Goal: Task Accomplishment & Management: Manage account settings

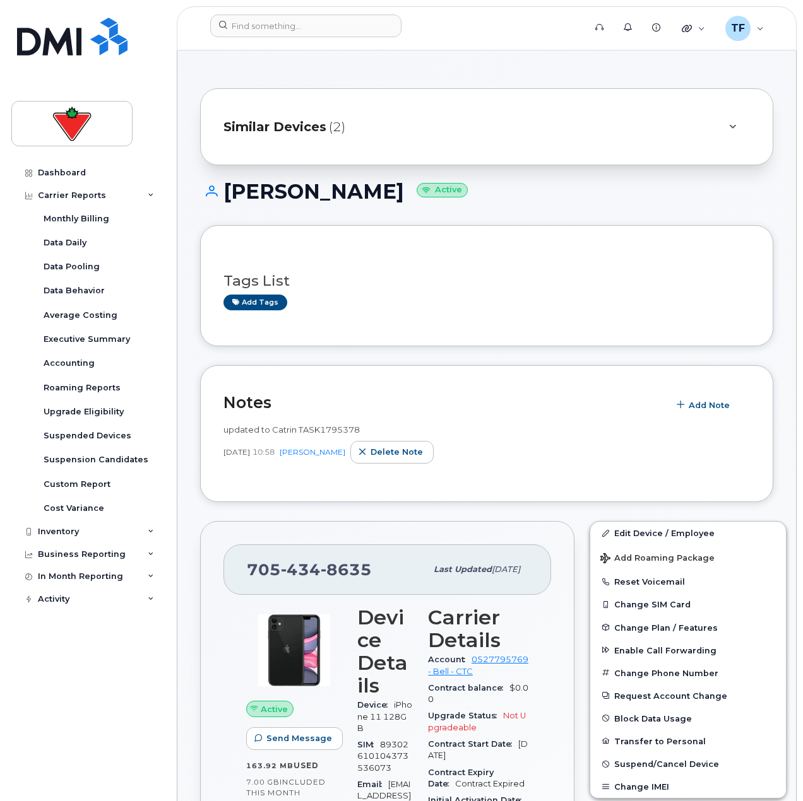
scroll to position [126, 0]
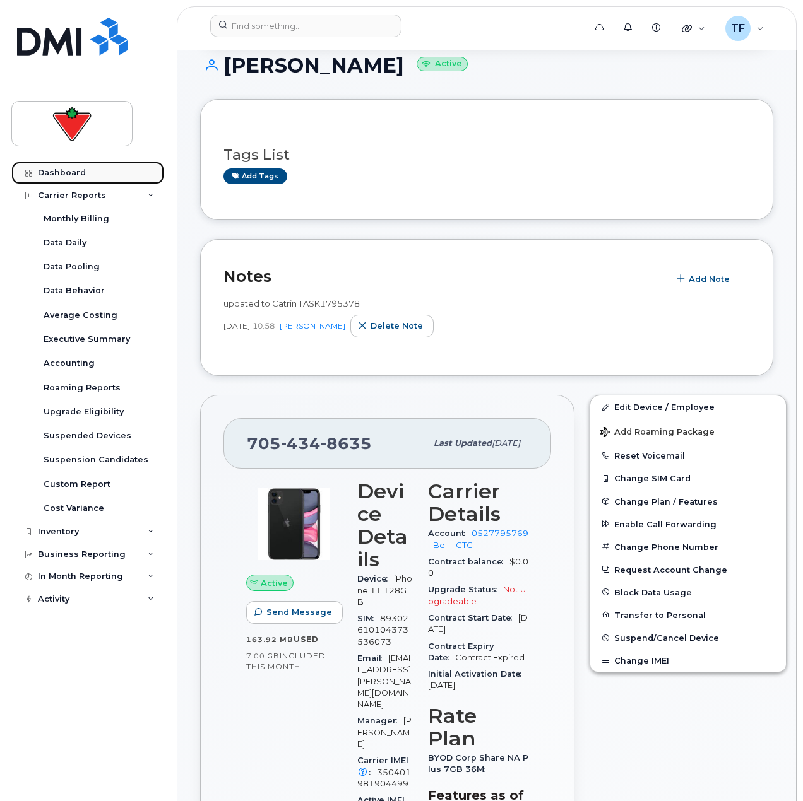
click at [86, 170] on link "Dashboard" at bounding box center [87, 173] width 153 height 23
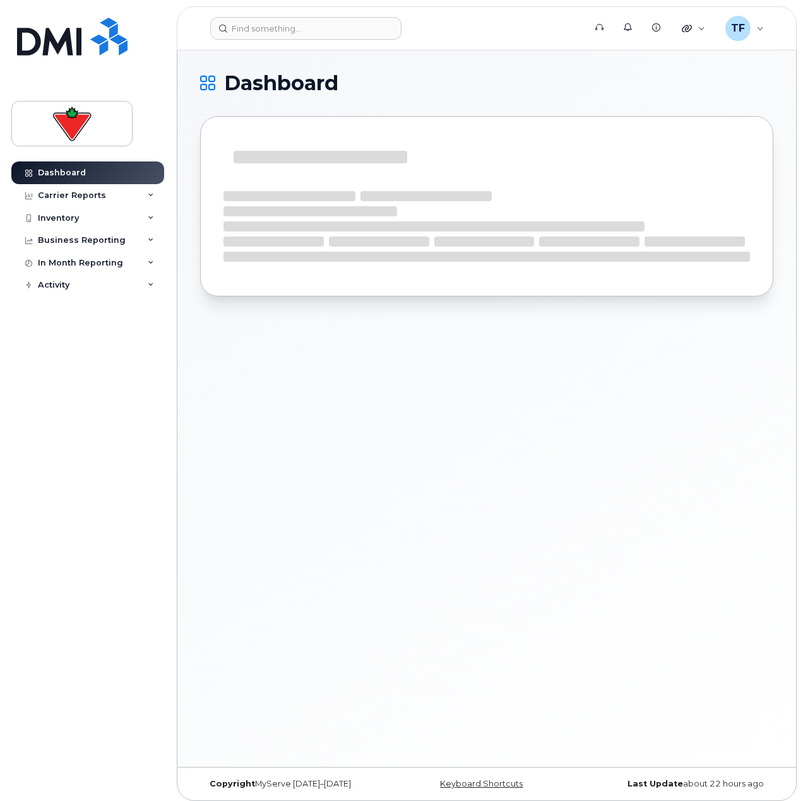
click at [688, 413] on div "Dashboard" at bounding box center [486, 408] width 618 height 717
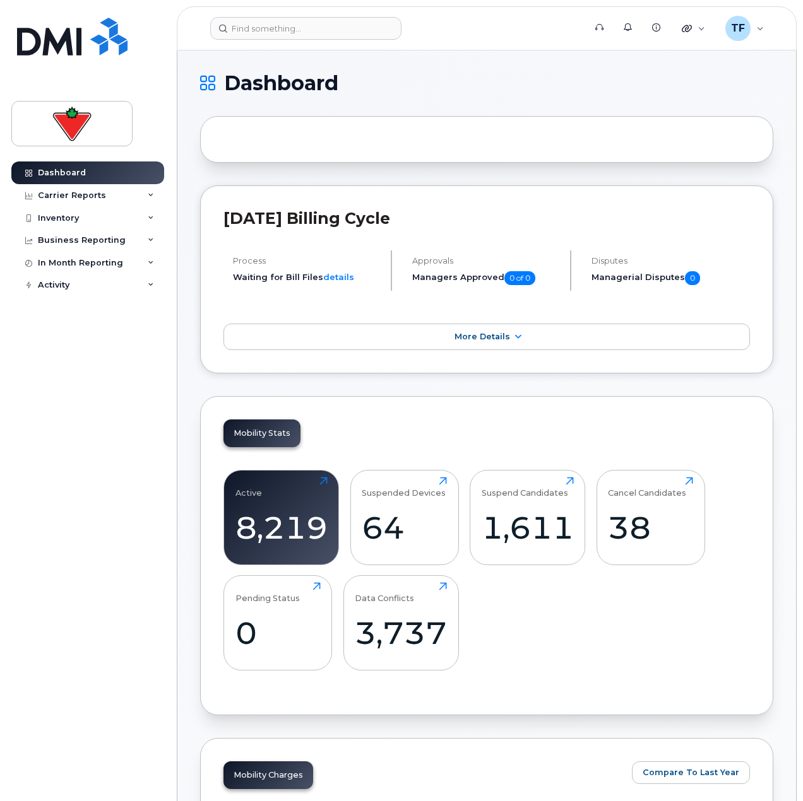
click at [696, 204] on div "October 2025 Billing Cycle Process Waiting for Bill Files details Approvals Man…" at bounding box center [486, 279] width 573 height 188
drag, startPoint x: 319, startPoint y: 44, endPoint x: 321, endPoint y: 33, distance: 11.6
click at [319, 37] on header "Support Alerts Knowledge Base Quicklinks Suspend / Cancel Device Change SIM Car…" at bounding box center [487, 28] width 620 height 44
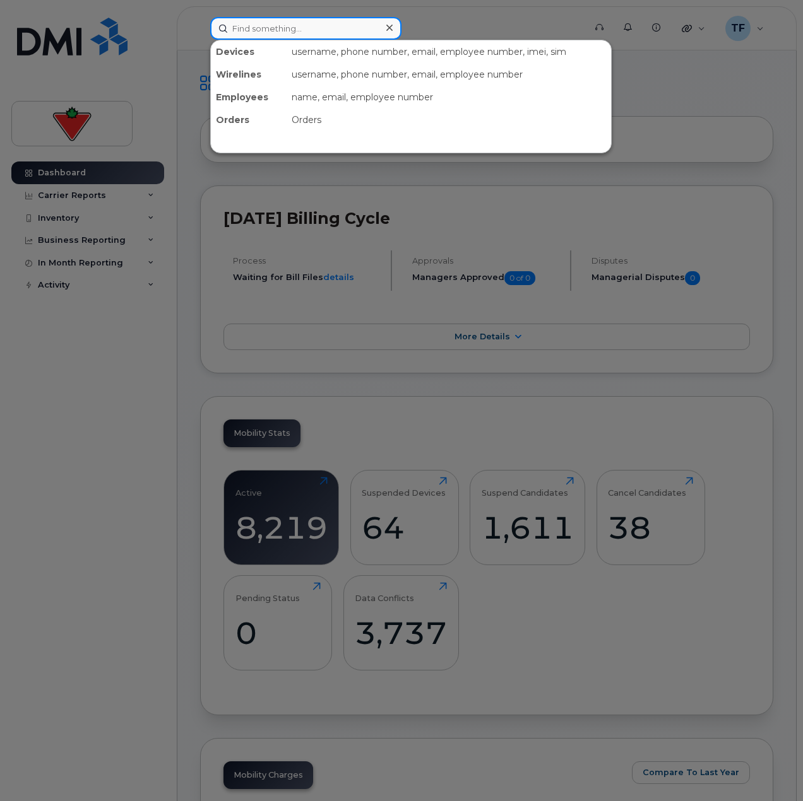
click at [322, 26] on input at bounding box center [305, 28] width 191 height 23
paste input "519-792-7159"
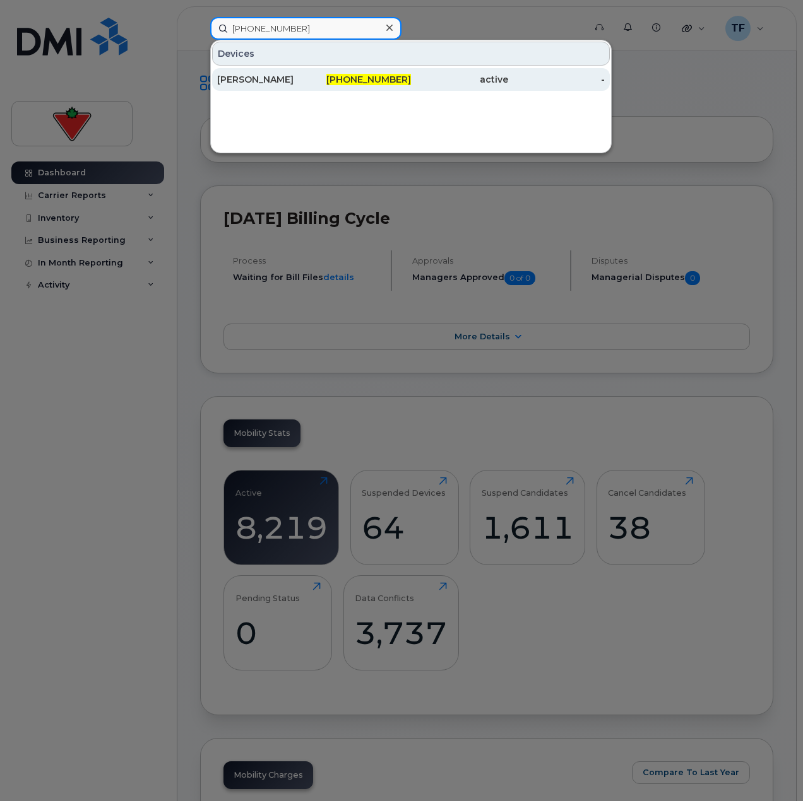
type input "519-792-7159"
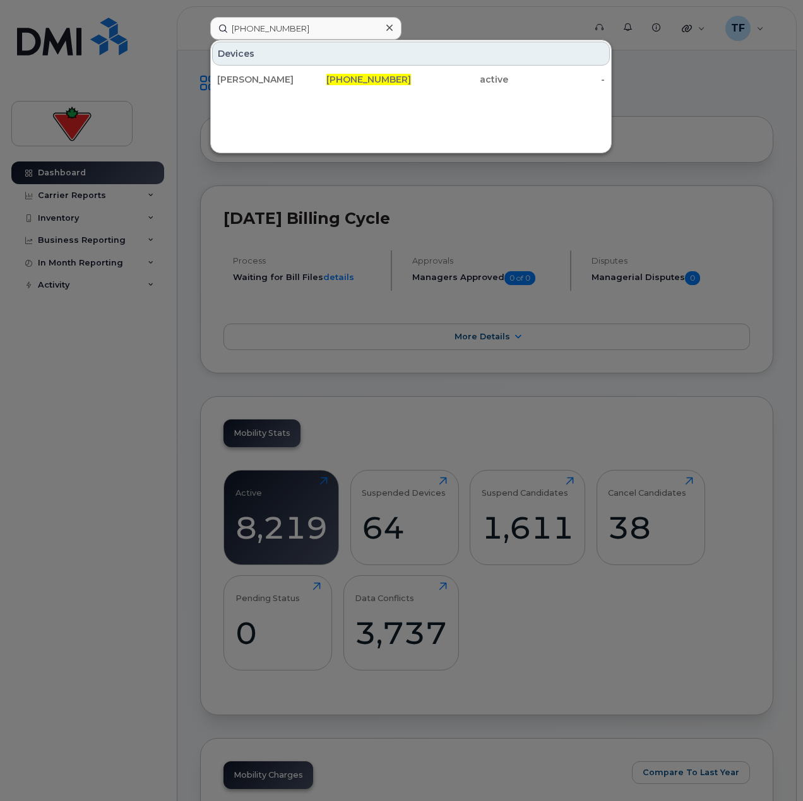
drag, startPoint x: 327, startPoint y: 77, endPoint x: 299, endPoint y: 105, distance: 39.7
click at [327, 77] on div "519-792-7159" at bounding box center [362, 79] width 97 height 13
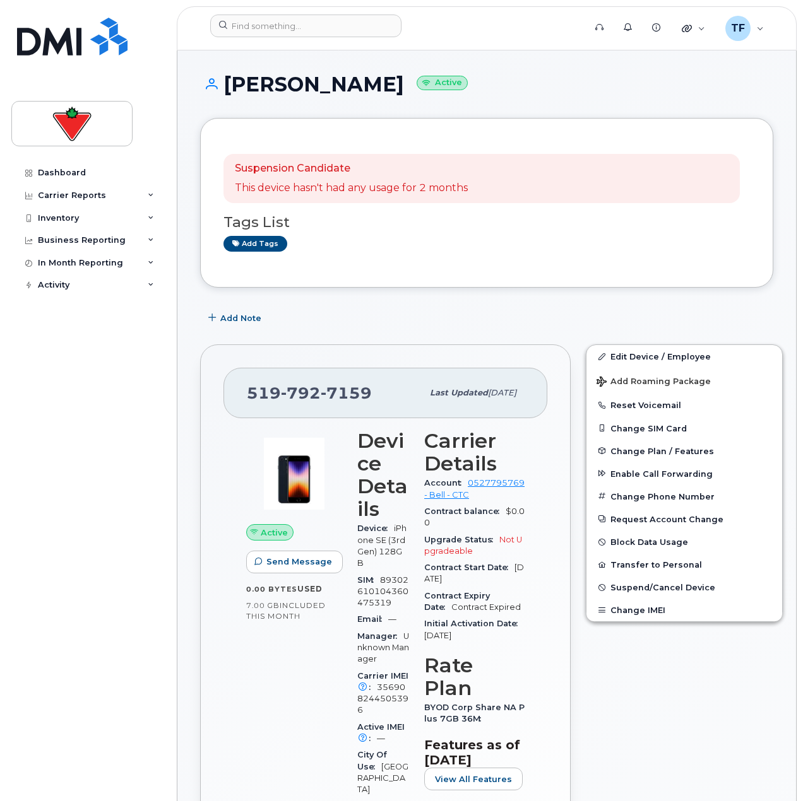
click at [466, 320] on div "Add Note" at bounding box center [486, 318] width 573 height 23
click at [216, 310] on button "Add Note" at bounding box center [236, 318] width 72 height 23
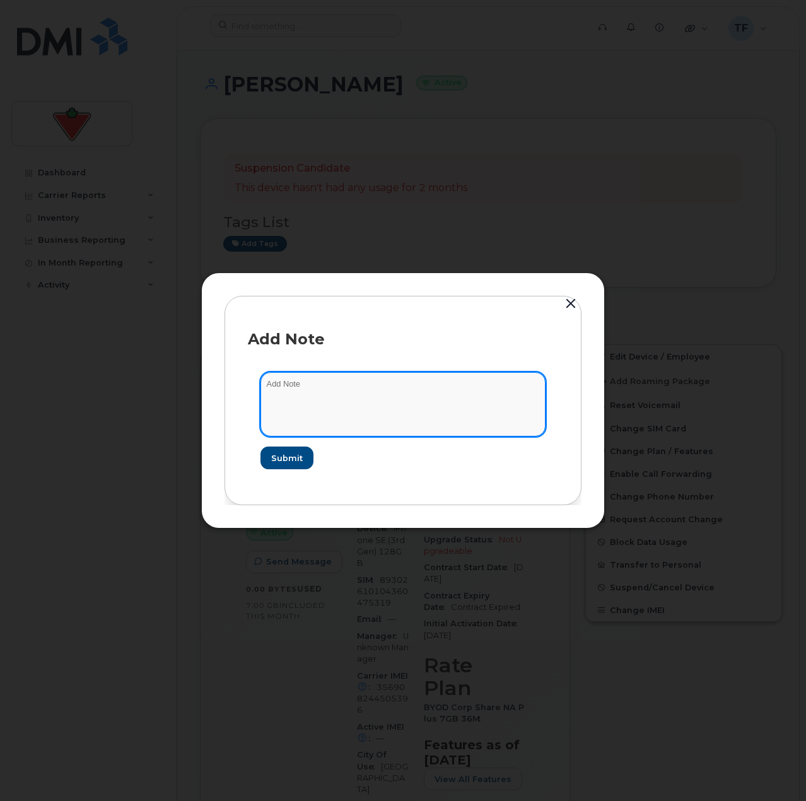
click at [392, 405] on textarea at bounding box center [403, 404] width 285 height 64
paste textarea "TASK1795981"
type textarea "suspend TASK1795981"
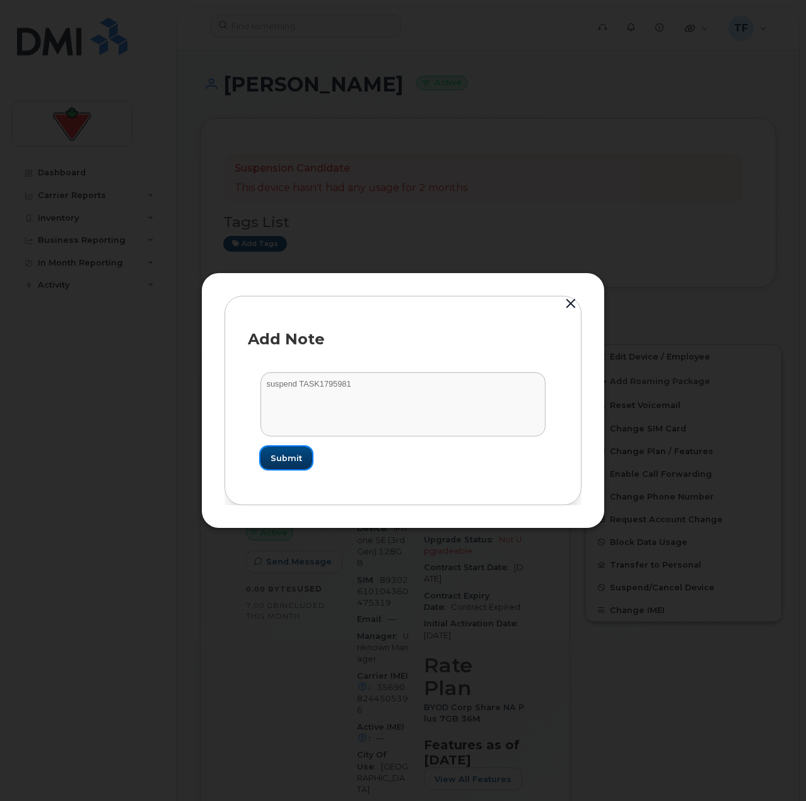
click at [279, 465] on button "Submit" at bounding box center [287, 458] width 52 height 23
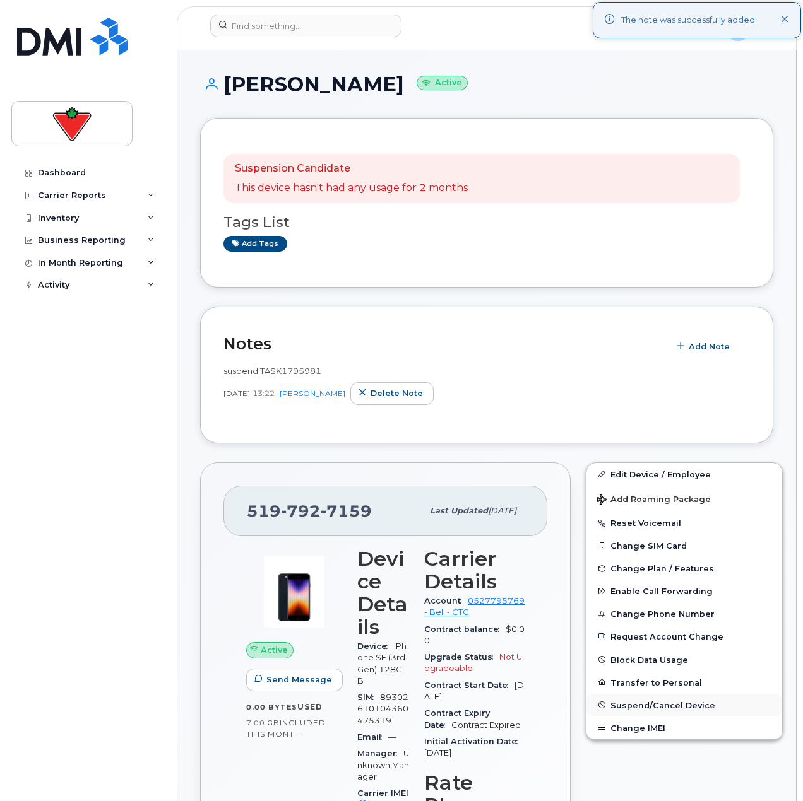
click at [652, 704] on span "Suspend/Cancel Device" at bounding box center [662, 704] width 105 height 9
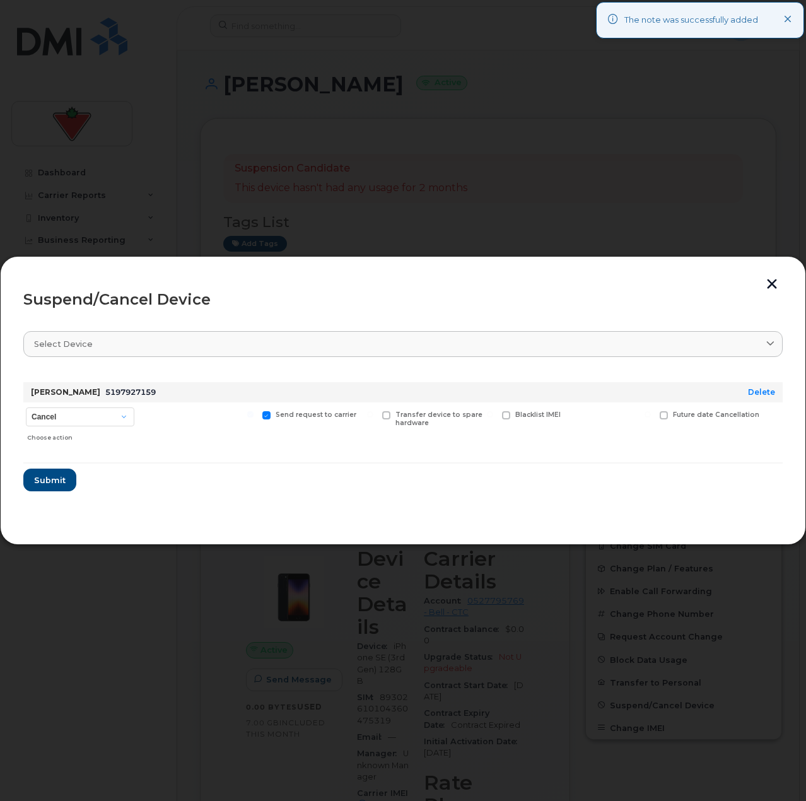
click at [98, 405] on div "Cancel Suspend - Extend Suspension Suspend - Reduced Rate Suspend - Full Rate S…" at bounding box center [80, 425] width 114 height 45
click at [96, 409] on select "Cancel Suspend - Extend Suspension Suspend - Reduced Rate Suspend - Full Rate S…" at bounding box center [80, 417] width 109 height 19
select select "[object Object]"
click at [26, 408] on select "Cancel Suspend - Extend Suspension Suspend - Reduced Rate Suspend - Full Rate S…" at bounding box center [80, 417] width 109 height 19
click at [61, 488] on button "Submit" at bounding box center [49, 480] width 52 height 23
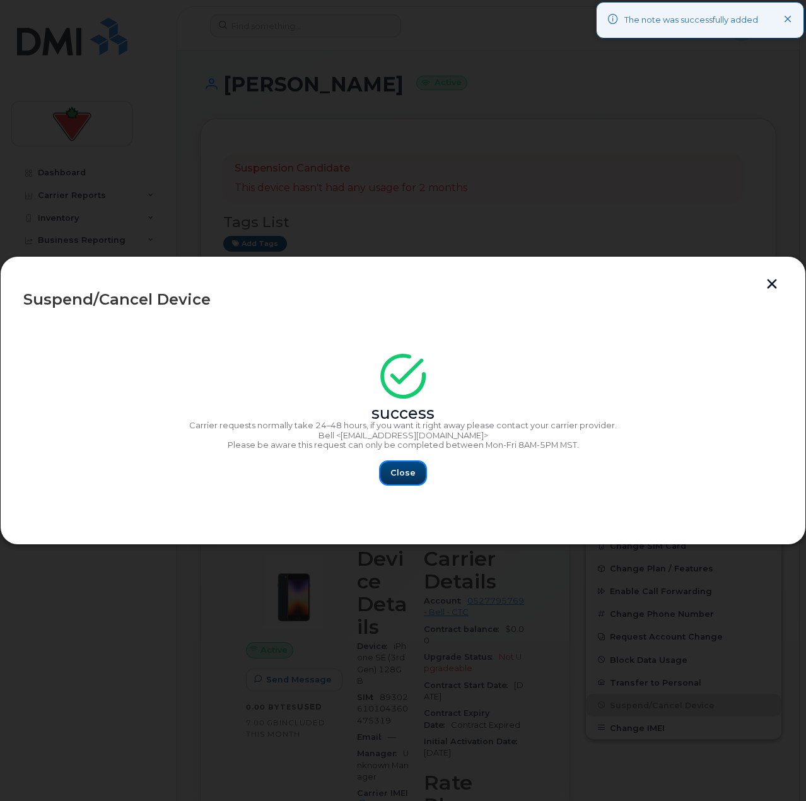
click at [405, 471] on span "Close" at bounding box center [403, 473] width 25 height 12
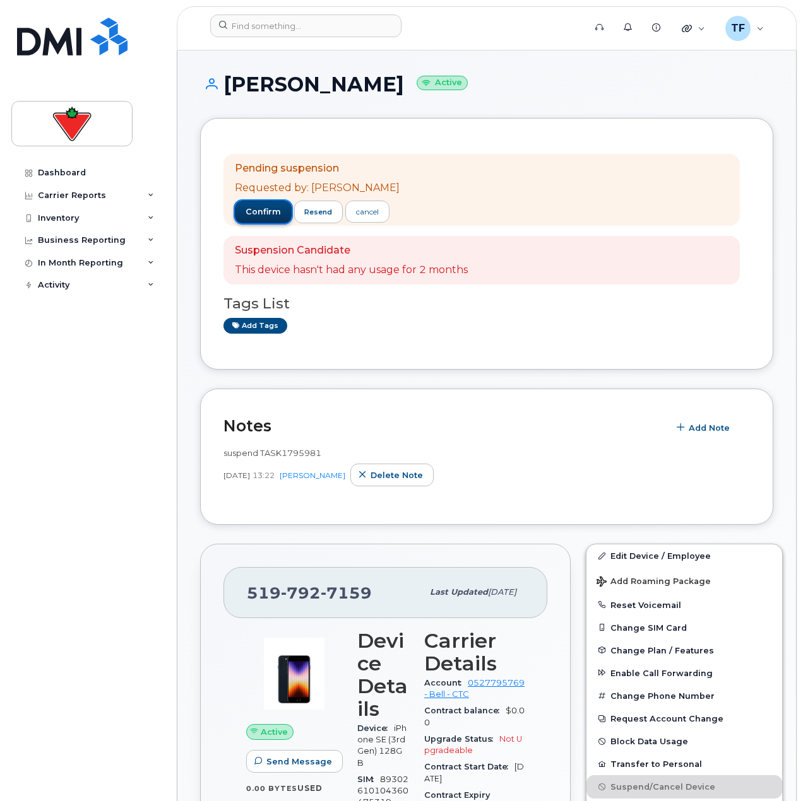
click at [262, 211] on span "confirm" at bounding box center [262, 211] width 35 height 11
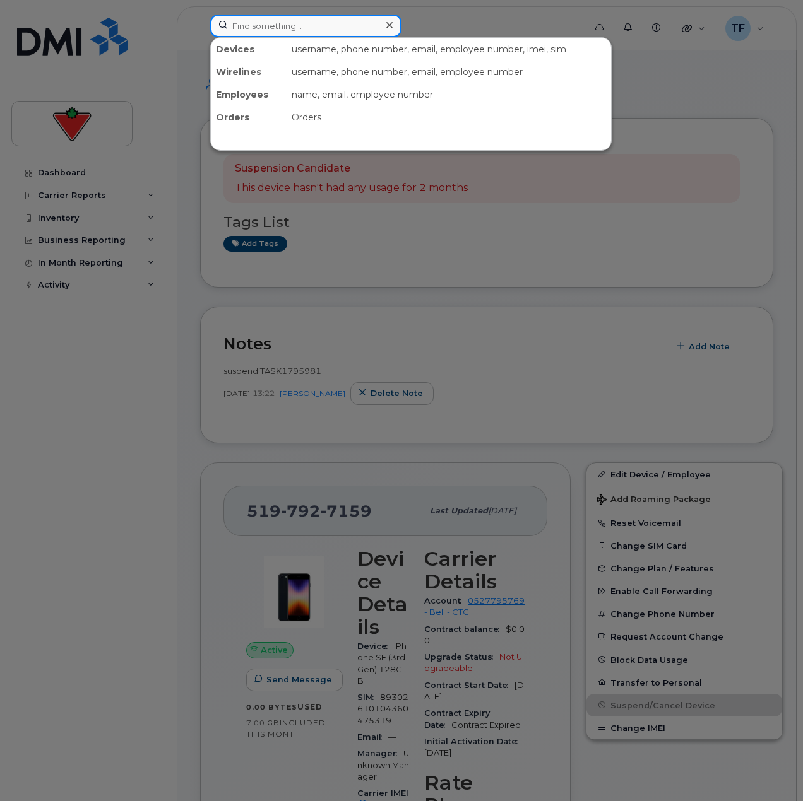
click at [351, 36] on input at bounding box center [305, 26] width 191 height 23
paste input "Asghar Naqvi"
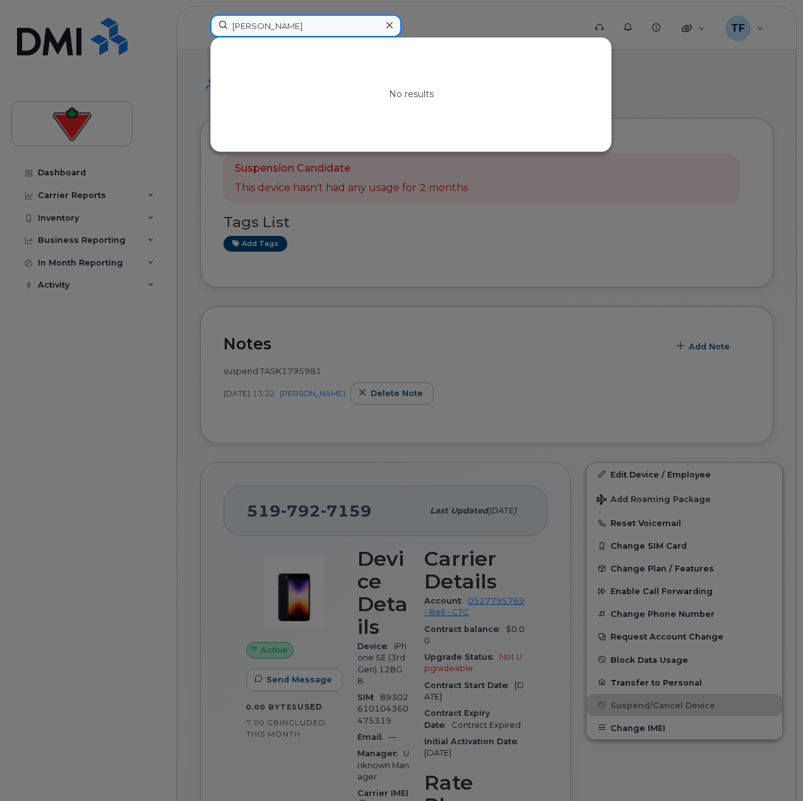
type input "Asghar Naqvi"
click at [110, 382] on div at bounding box center [401, 400] width 803 height 801
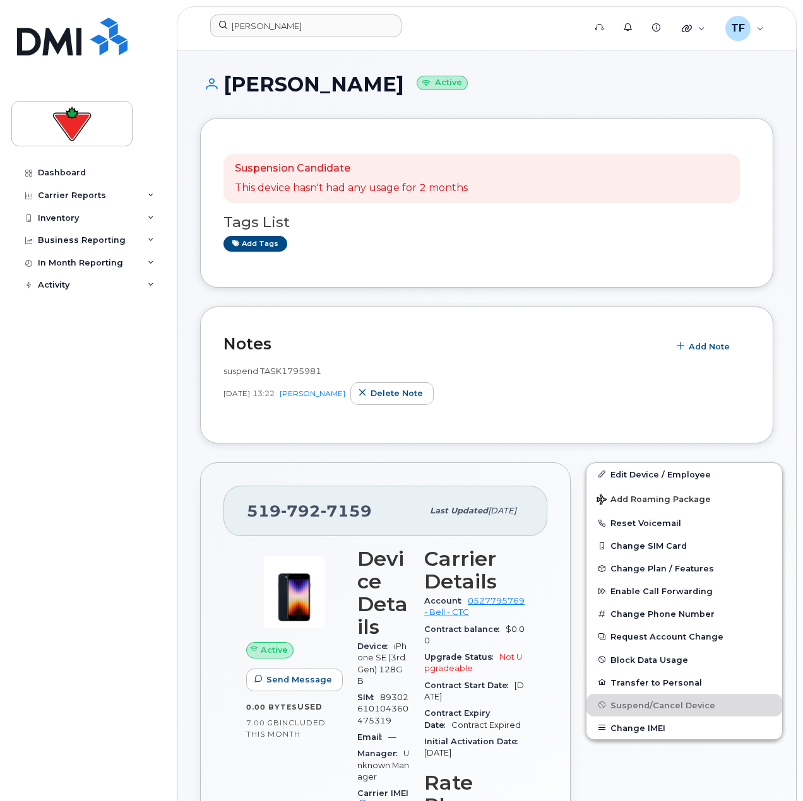
drag, startPoint x: 50, startPoint y: 476, endPoint x: 52, endPoint y: 459, distance: 17.2
click at [50, 473] on div "Dashboard Carrier Reports Monthly Billing Data Daily Data Pooling Data Behavior…" at bounding box center [89, 472] width 156 height 621
click at [53, 236] on div "Business Reporting" at bounding box center [82, 240] width 88 height 10
click at [52, 232] on div "Business Reporting" at bounding box center [87, 240] width 153 height 23
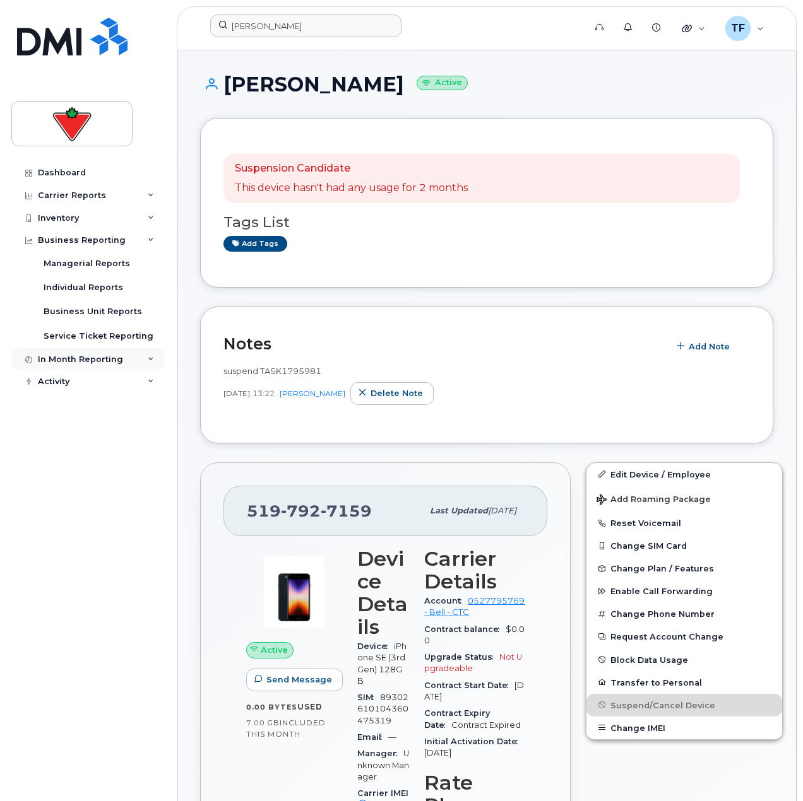
click at [61, 355] on div "In Month Reporting" at bounding box center [80, 360] width 85 height 10
click at [60, 447] on div "Activity" at bounding box center [87, 454] width 153 height 23
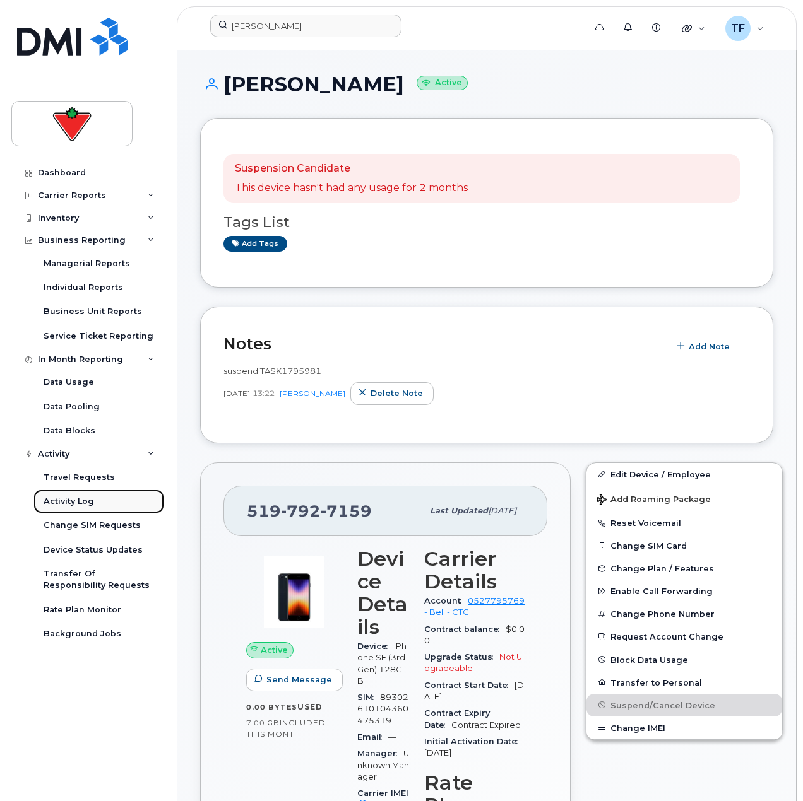
click at [74, 500] on div "Activity Log" at bounding box center [69, 501] width 50 height 11
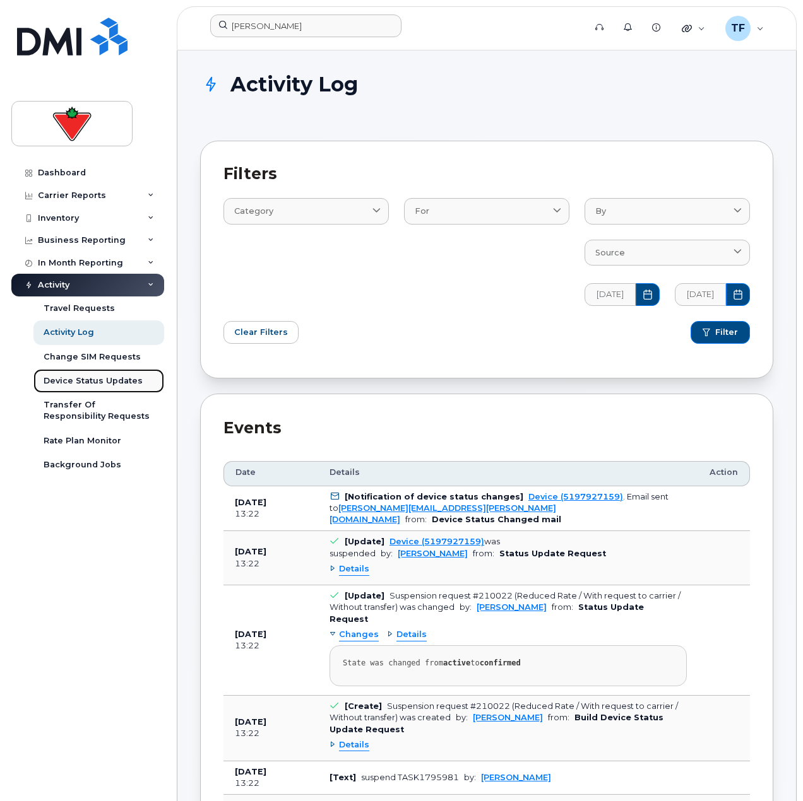
click at [71, 383] on div "Device Status Updates" at bounding box center [93, 380] width 99 height 11
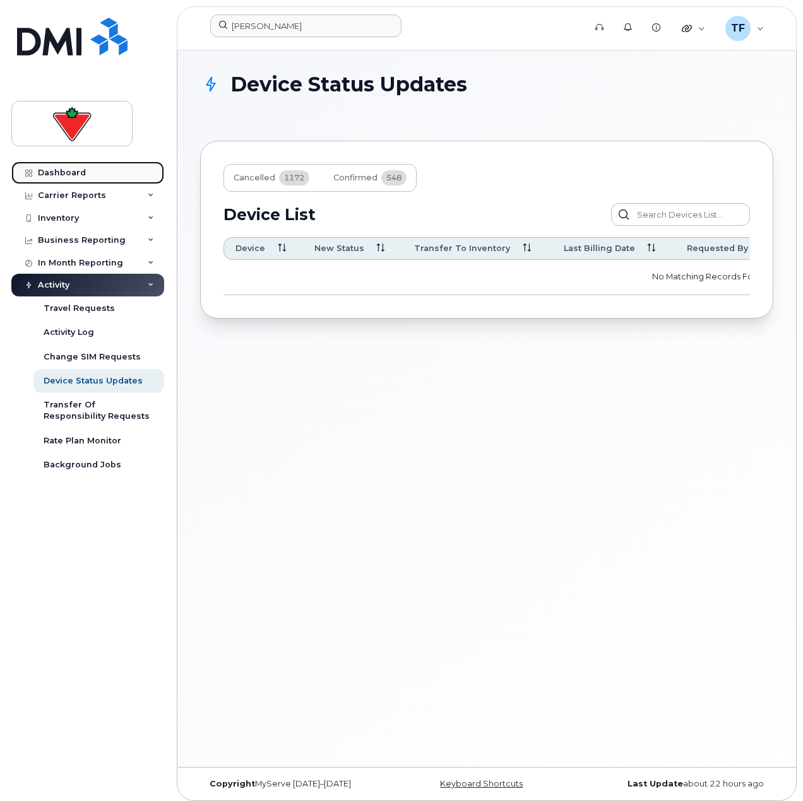
click at [57, 182] on link "Dashboard" at bounding box center [87, 173] width 153 height 23
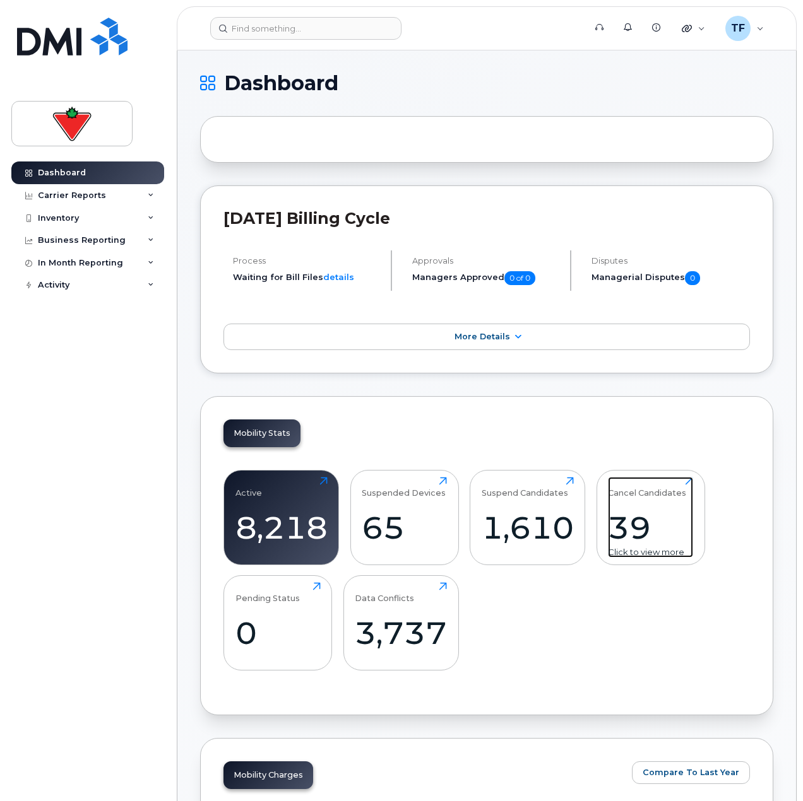
click at [632, 515] on div "39" at bounding box center [650, 527] width 85 height 37
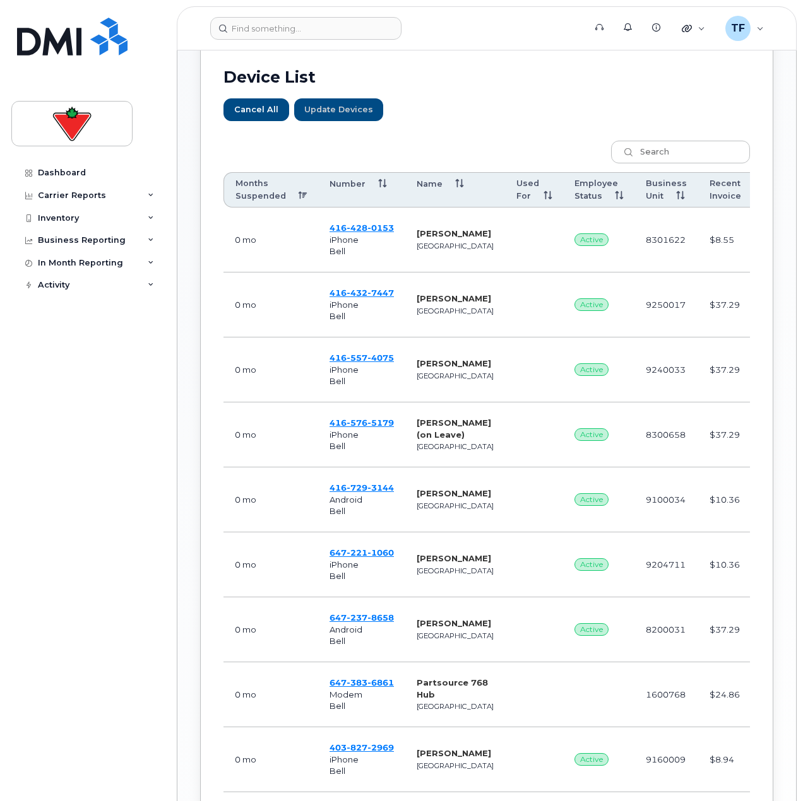
scroll to position [0, 15]
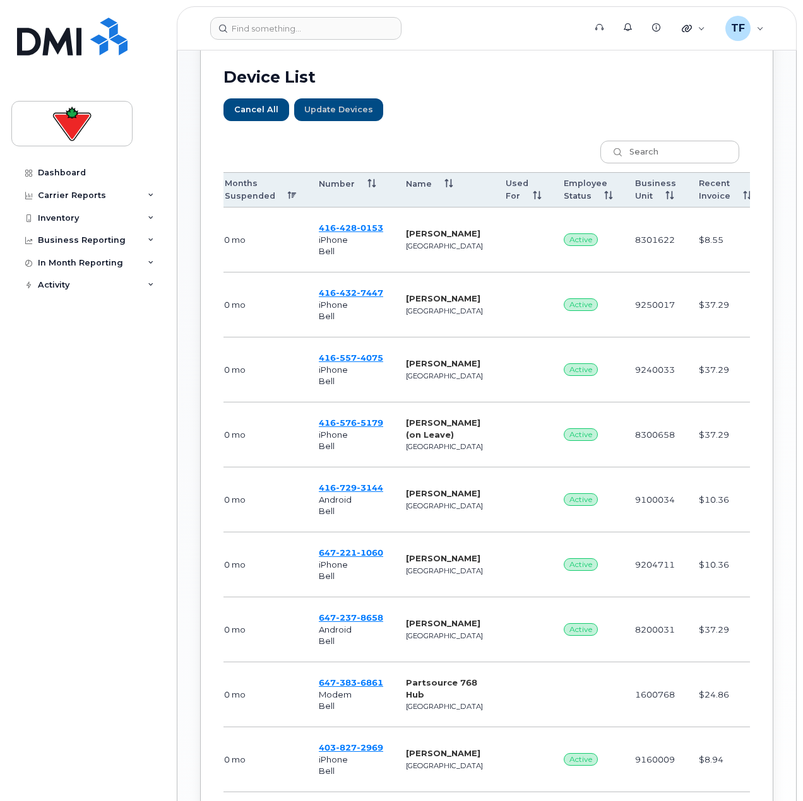
drag, startPoint x: 450, startPoint y: 304, endPoint x: 479, endPoint y: 303, distance: 28.4
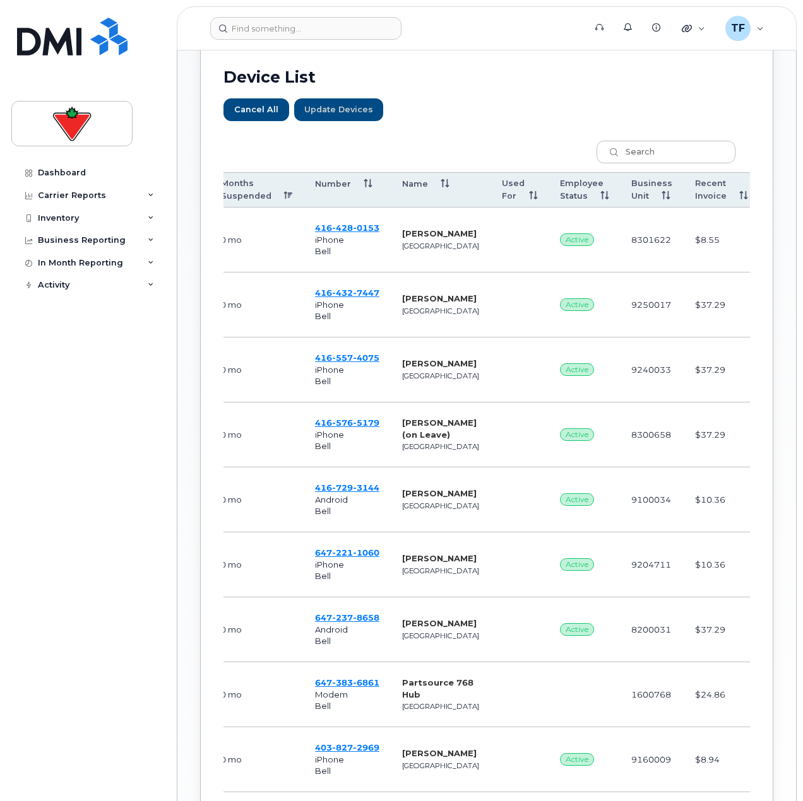
click at [255, 201] on th "Months Suspended" at bounding box center [256, 189] width 95 height 35
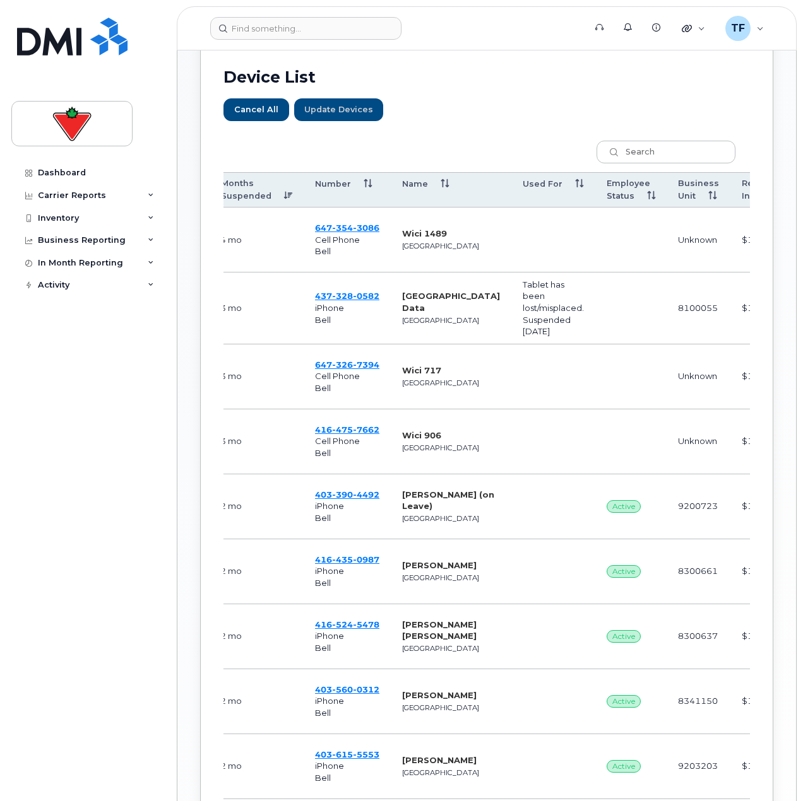
scroll to position [0, 0]
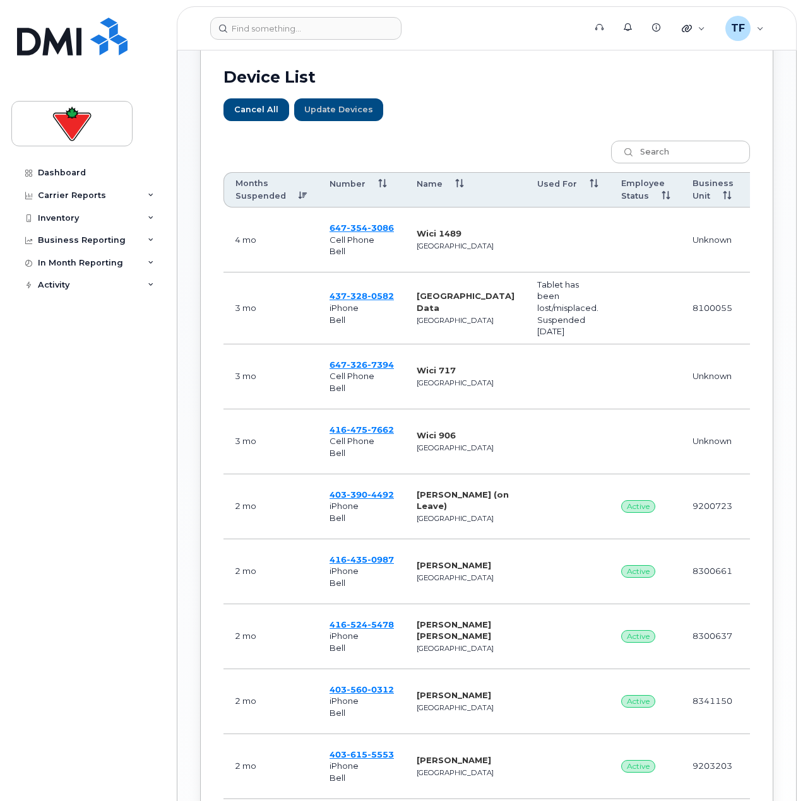
drag, startPoint x: 262, startPoint y: 245, endPoint x: 191, endPoint y: 247, distance: 72.0
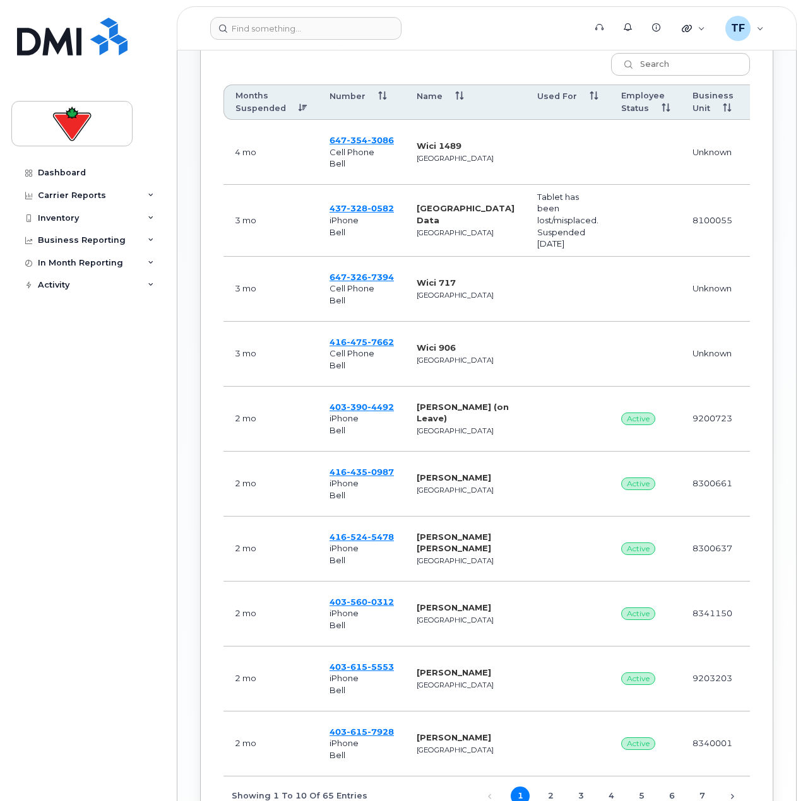
scroll to position [694, 0]
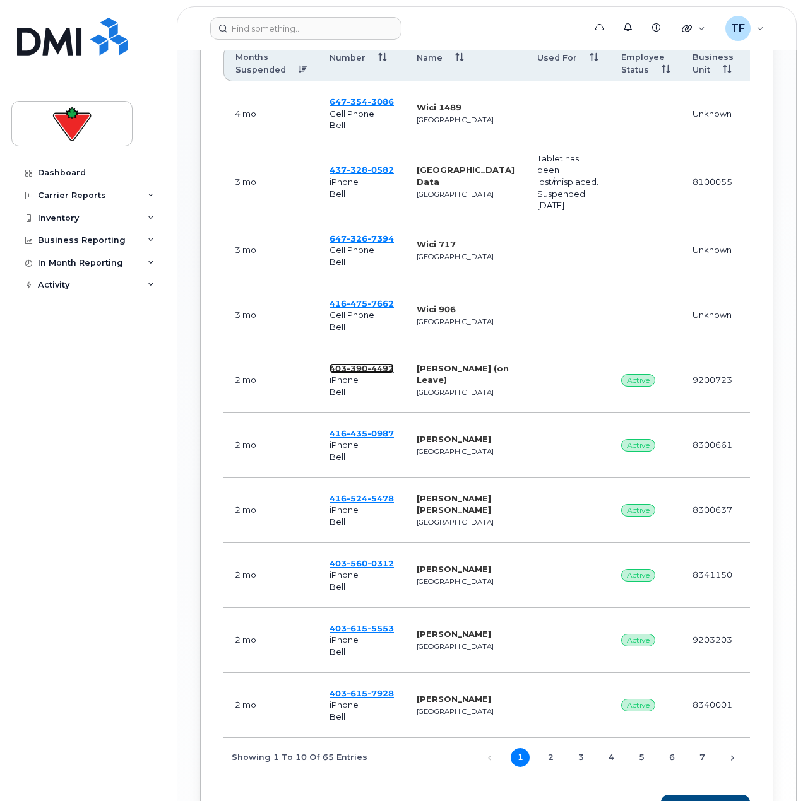
click at [347, 365] on span "390" at bounding box center [356, 368] width 21 height 10
click at [348, 437] on span "435" at bounding box center [356, 433] width 21 height 10
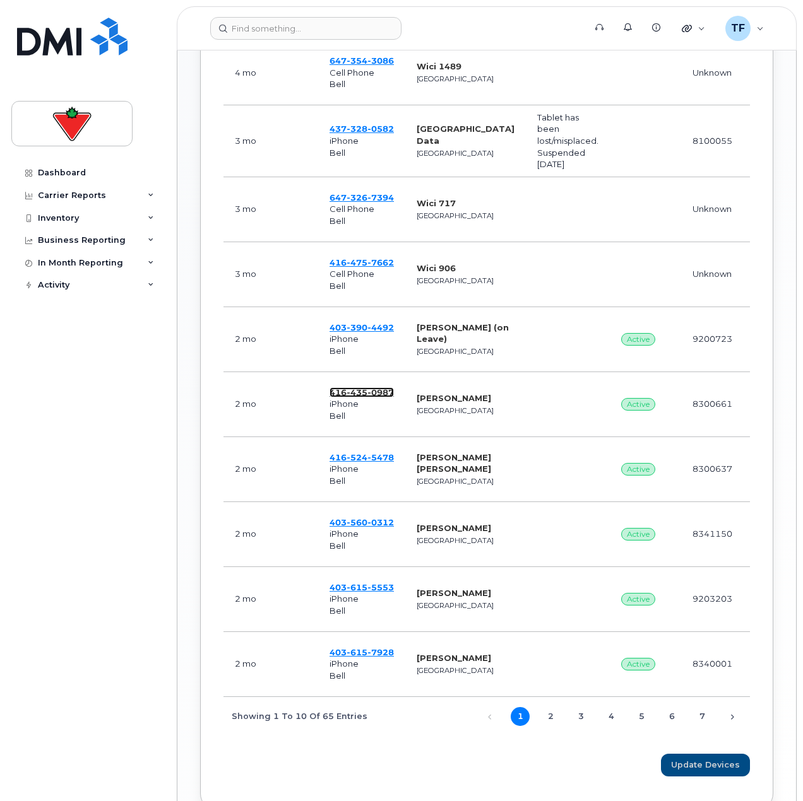
scroll to position [757, 0]
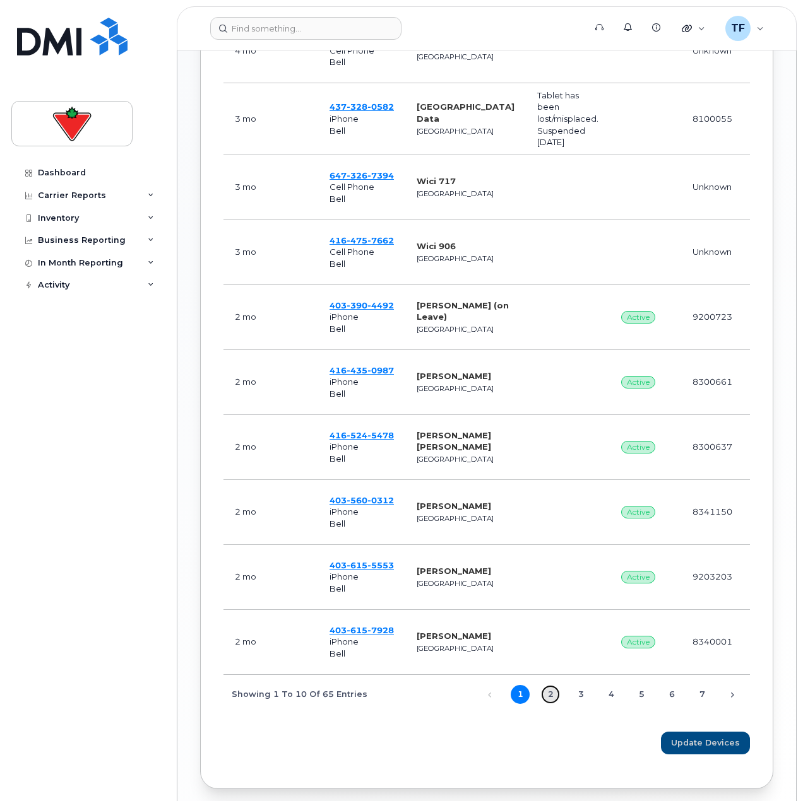
click at [543, 691] on link "2" at bounding box center [550, 694] width 19 height 19
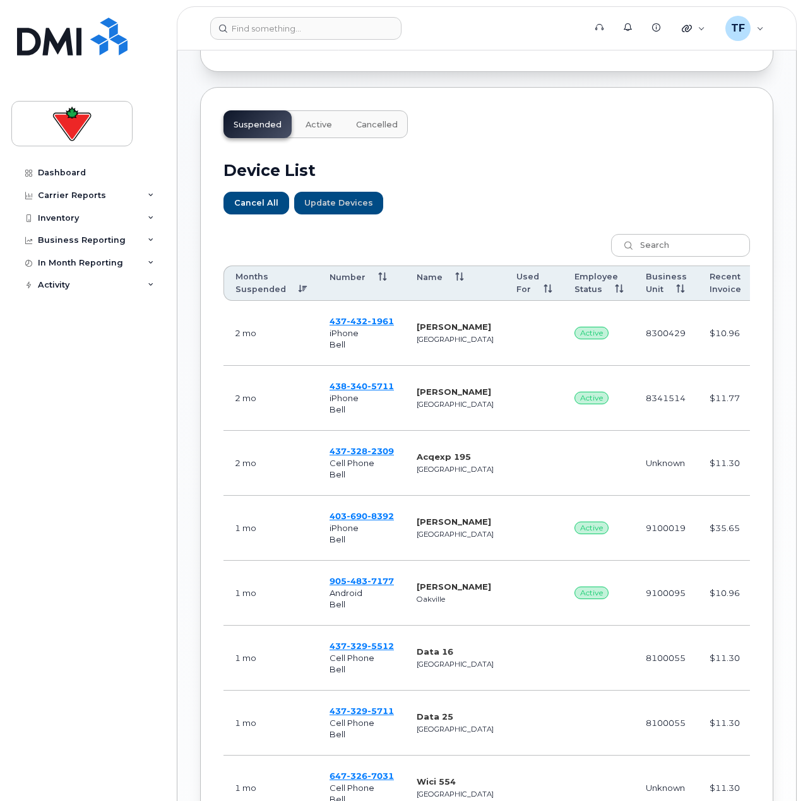
scroll to position [505, 0]
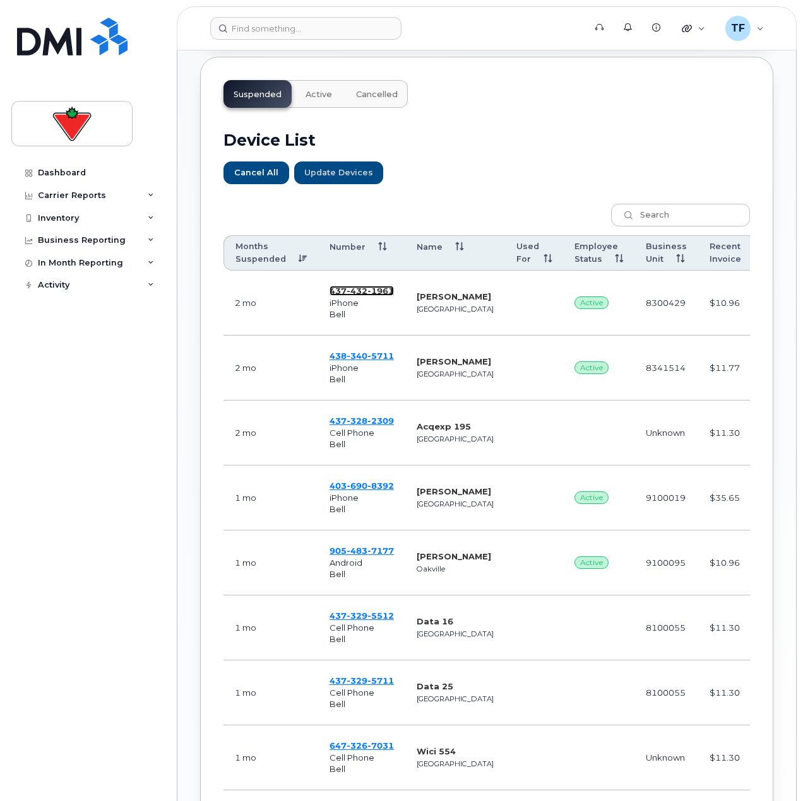
click at [360, 294] on span "432" at bounding box center [356, 291] width 21 height 10
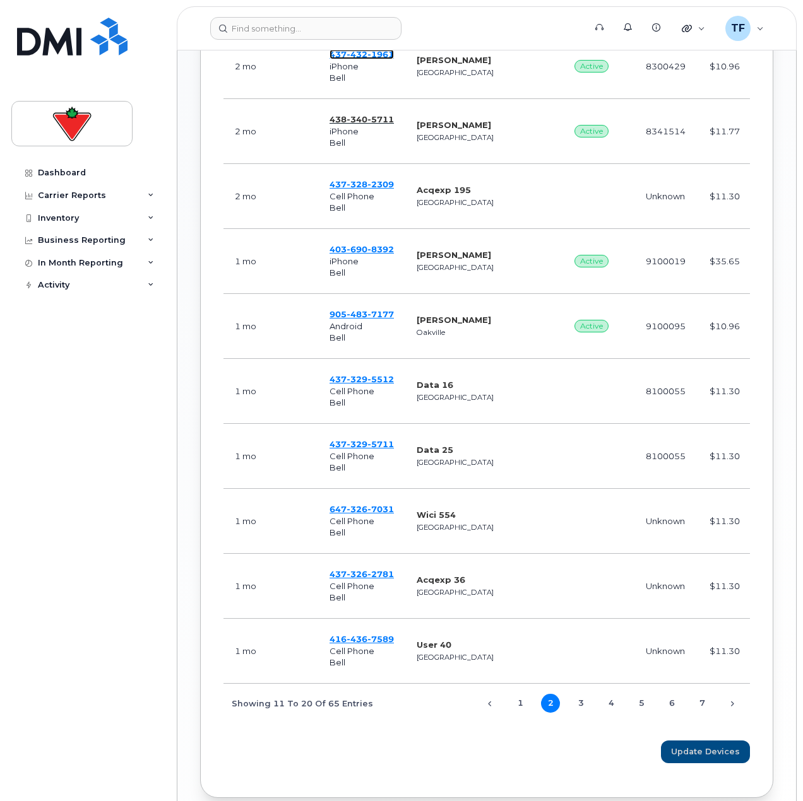
scroll to position [757, 0]
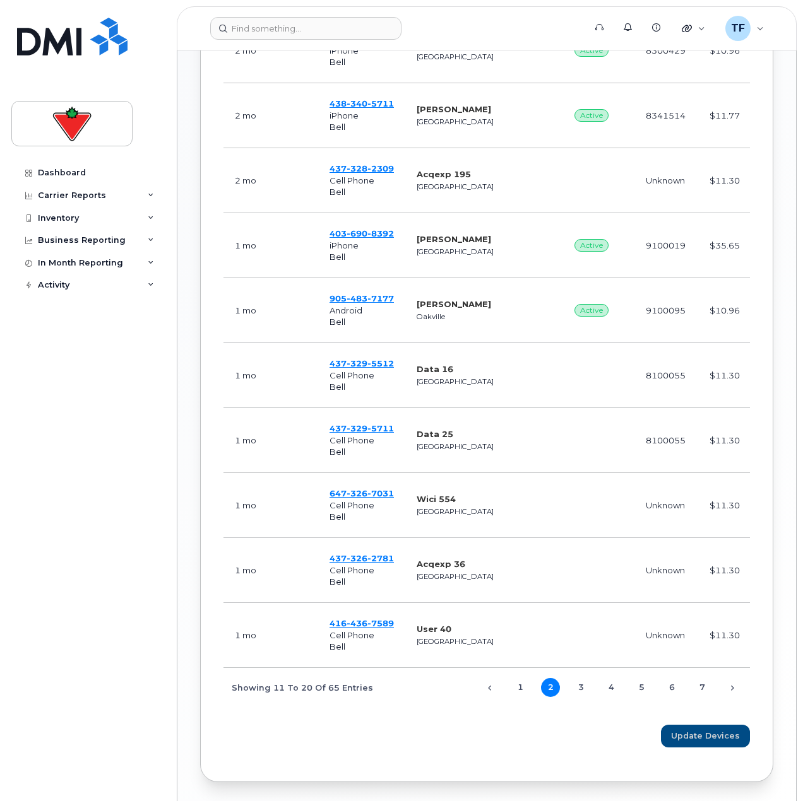
click at [349, 283] on td "[PHONE_NUMBER] Android Bell" at bounding box center [361, 310] width 87 height 65
click at [346, 298] on span "483" at bounding box center [356, 298] width 21 height 10
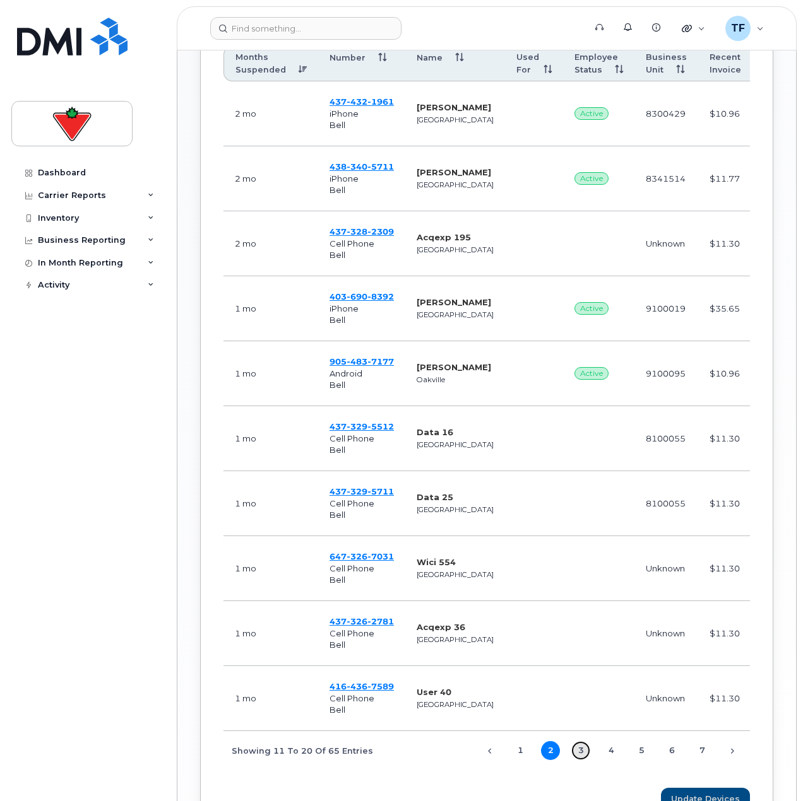
click at [580, 752] on link "3" at bounding box center [580, 750] width 19 height 19
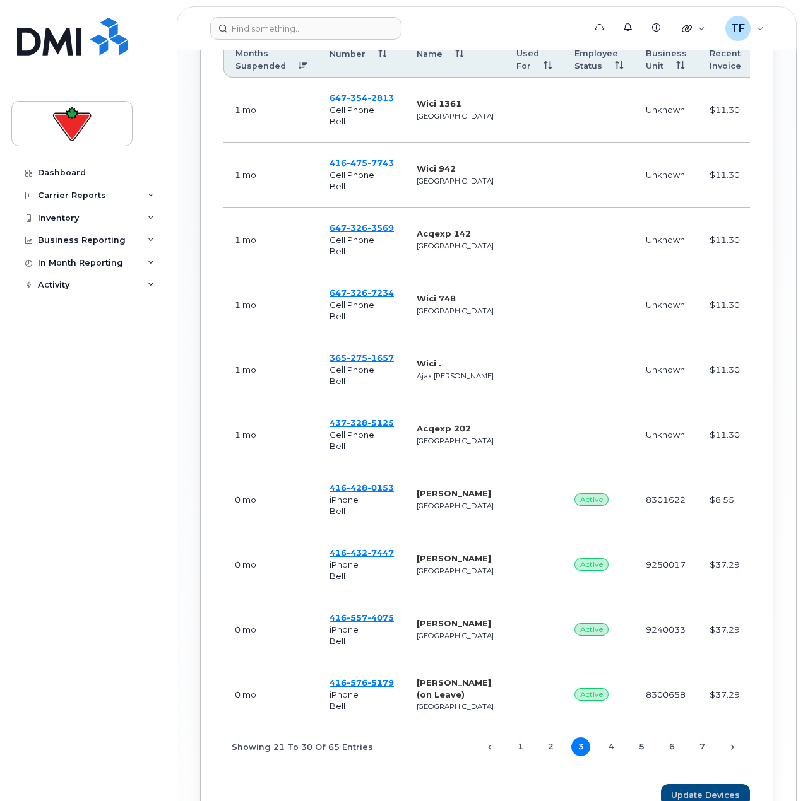
scroll to position [757, 0]
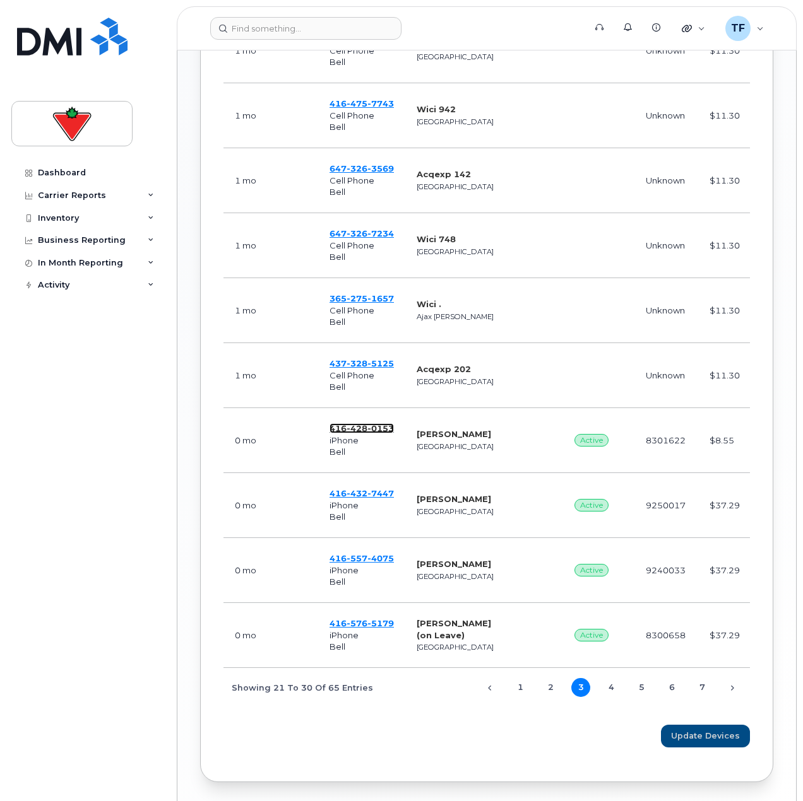
click at [355, 429] on span "428" at bounding box center [356, 428] width 21 height 10
drag, startPoint x: 245, startPoint y: 15, endPoint x: 252, endPoint y: 20, distance: 7.7
click at [247, 16] on header "Support Alerts Knowledge Base Quicklinks Suspend / Cancel Device Change SIM Car…" at bounding box center [487, 28] width 620 height 44
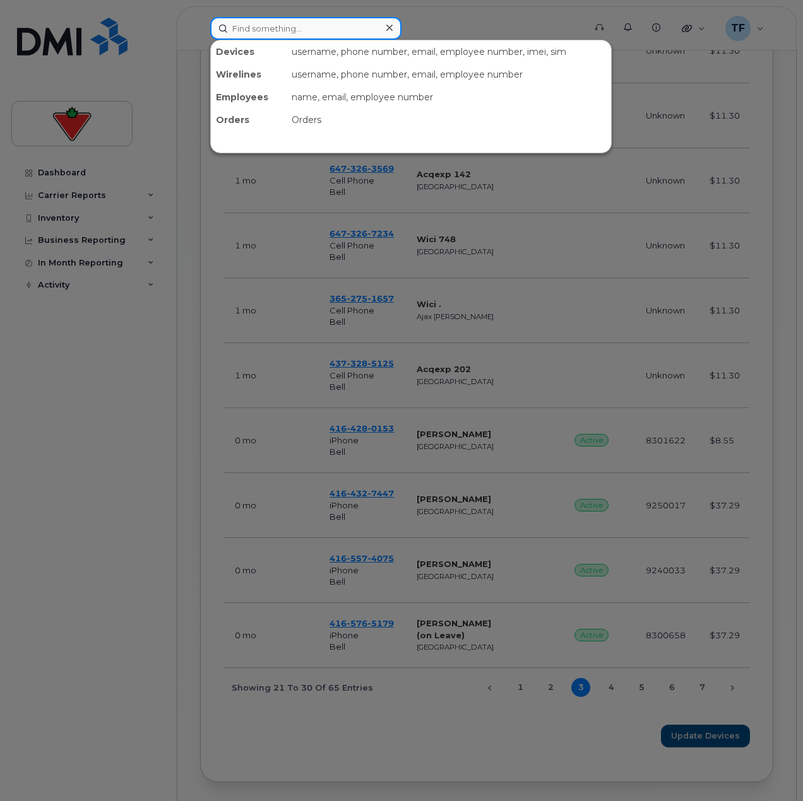
click at [262, 25] on input at bounding box center [305, 28] width 191 height 23
paste input "[PERSON_NAME] Yasa"
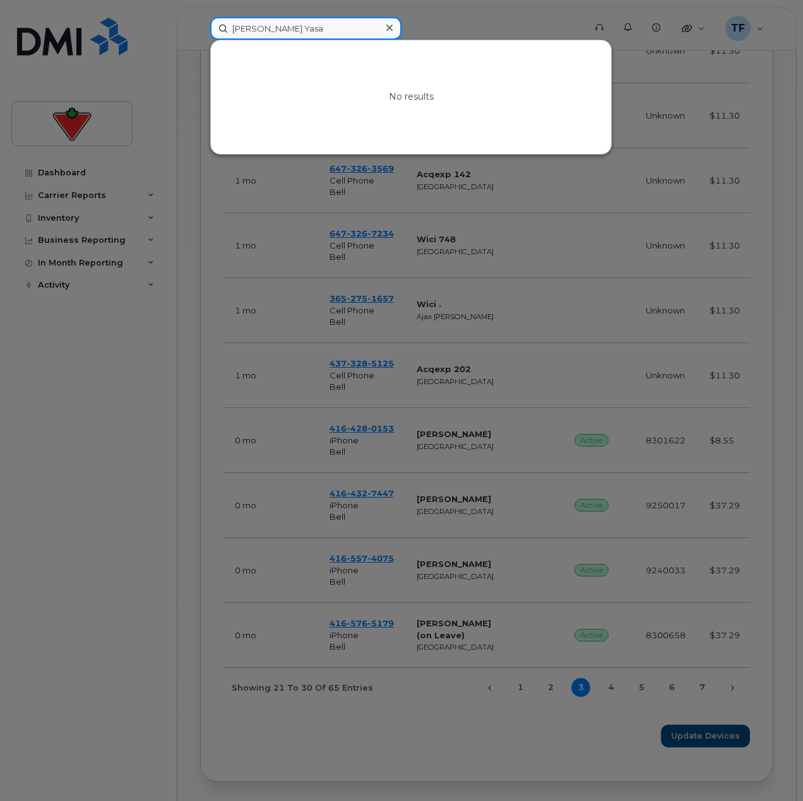
type input "[PERSON_NAME] Yasa"
click at [312, 104] on div "No results" at bounding box center [411, 97] width 400 height 114
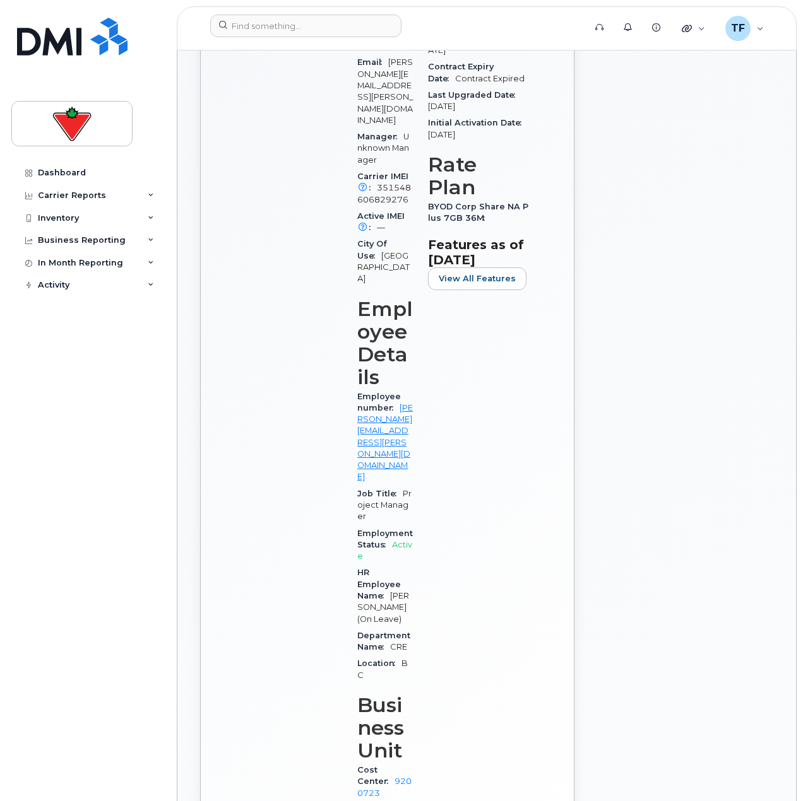
scroll to position [315, 0]
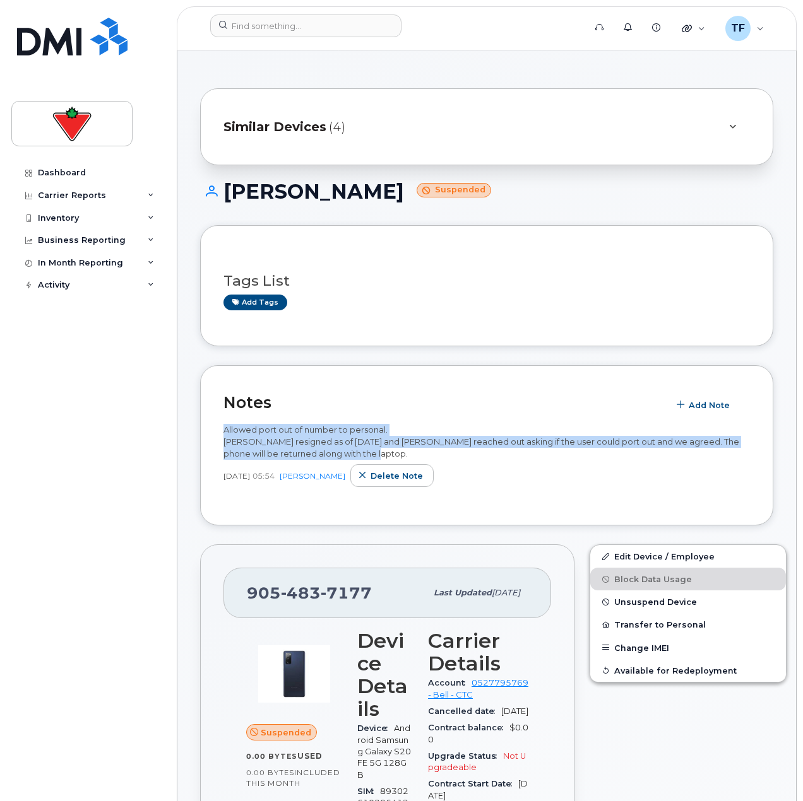
drag, startPoint x: 226, startPoint y: 430, endPoint x: 563, endPoint y: 451, distance: 337.5
click at [563, 451] on div "Allowed port out of number to personal. [PERSON_NAME] resigned as of [DATE] and…" at bounding box center [486, 441] width 526 height 35
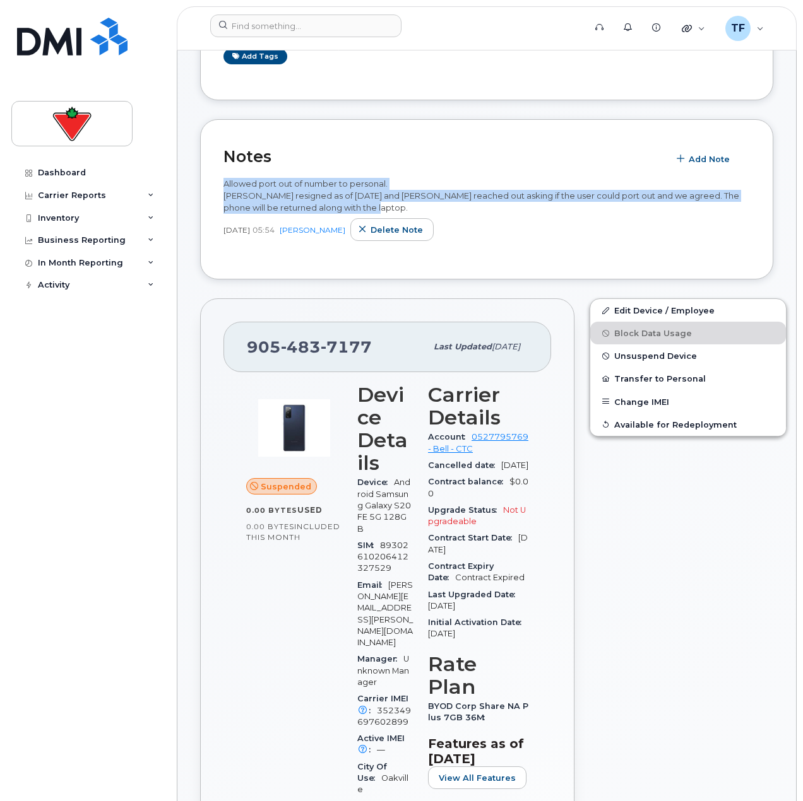
scroll to position [315, 0]
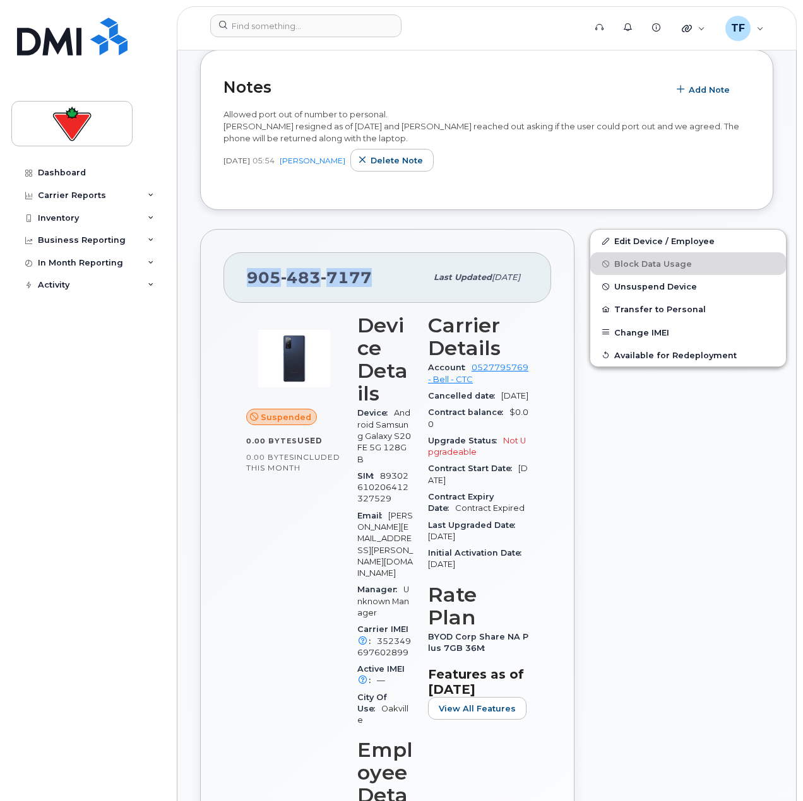
drag, startPoint x: 264, startPoint y: 275, endPoint x: 374, endPoint y: 280, distance: 109.9
click at [374, 280] on div "[PHONE_NUMBER]" at bounding box center [336, 277] width 179 height 26
drag, startPoint x: 345, startPoint y: 284, endPoint x: 234, endPoint y: 292, distance: 111.3
click at [235, 292] on div "[PHONE_NUMBER] Last updated [DATE]" at bounding box center [386, 277] width 327 height 50
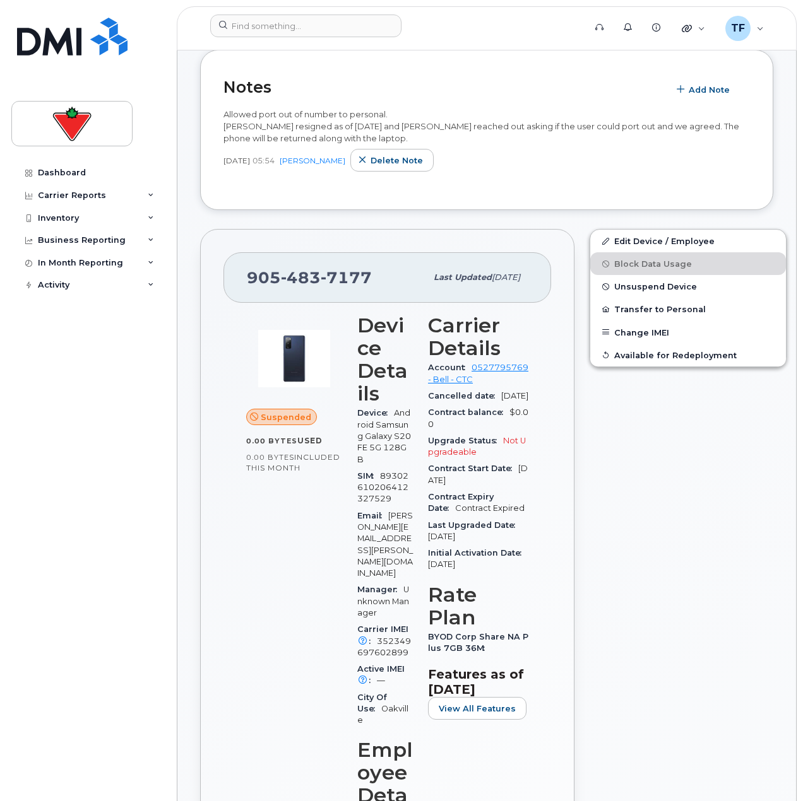
click at [136, 368] on div "Dashboard Carrier Reports Monthly Billing Data Daily Data Pooling Data Behavior…" at bounding box center [89, 472] width 156 height 621
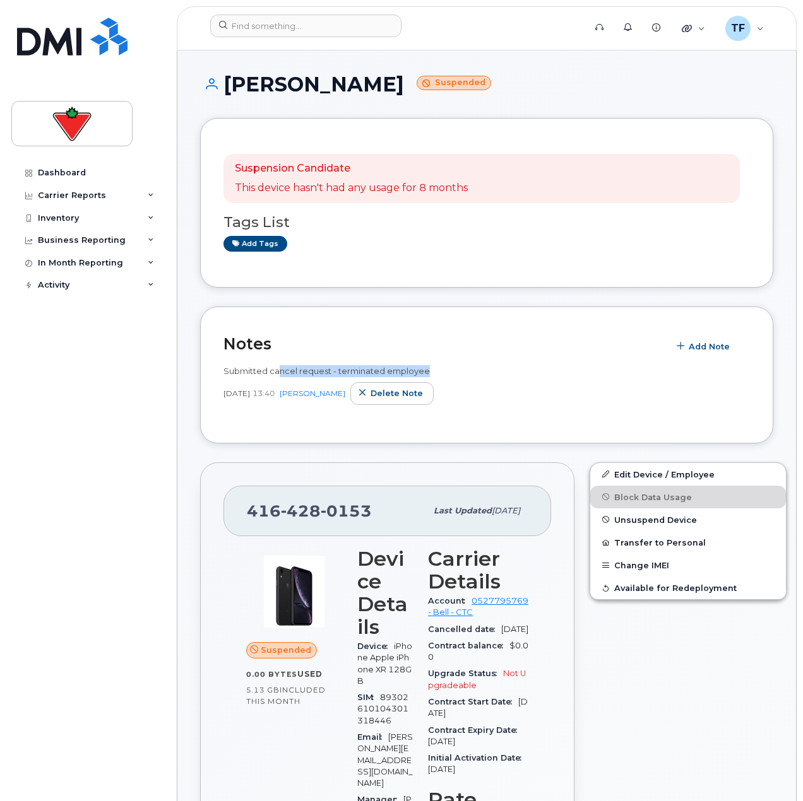
drag, startPoint x: 278, startPoint y: 375, endPoint x: 440, endPoint y: 362, distance: 162.6
click at [432, 362] on div "Submitted cancel request - terminated employee [DATE] 13:40 [PERSON_NAME] note" at bounding box center [486, 389] width 526 height 62
click at [273, 370] on span "Submitted cancel request - terminated employee" at bounding box center [326, 371] width 206 height 10
drag, startPoint x: 266, startPoint y: 370, endPoint x: 363, endPoint y: 370, distance: 97.2
click at [358, 370] on span "Submitted cancel request - terminated employee" at bounding box center [326, 371] width 206 height 10
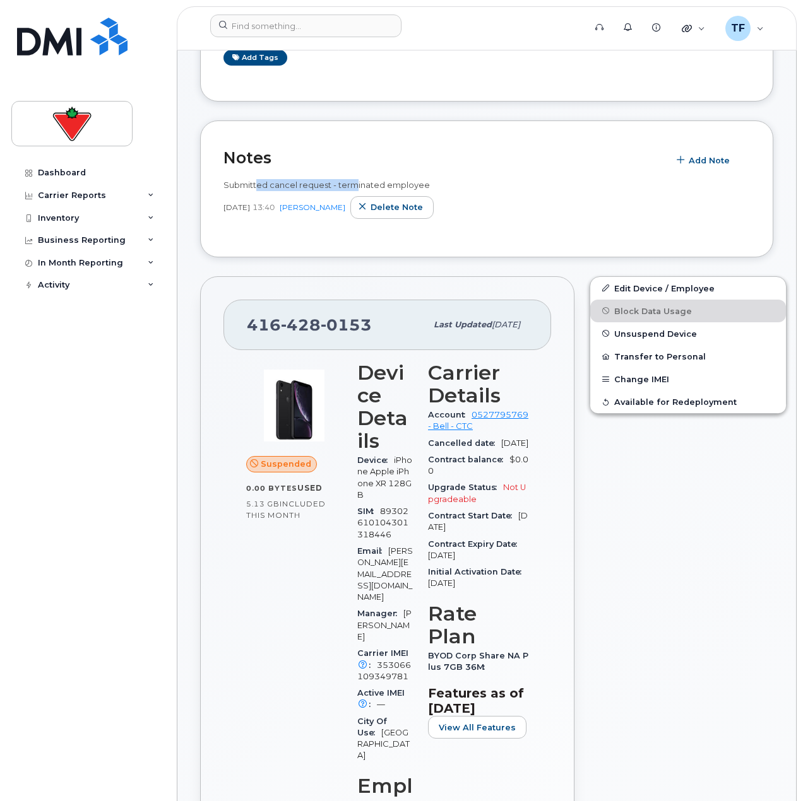
scroll to position [189, 0]
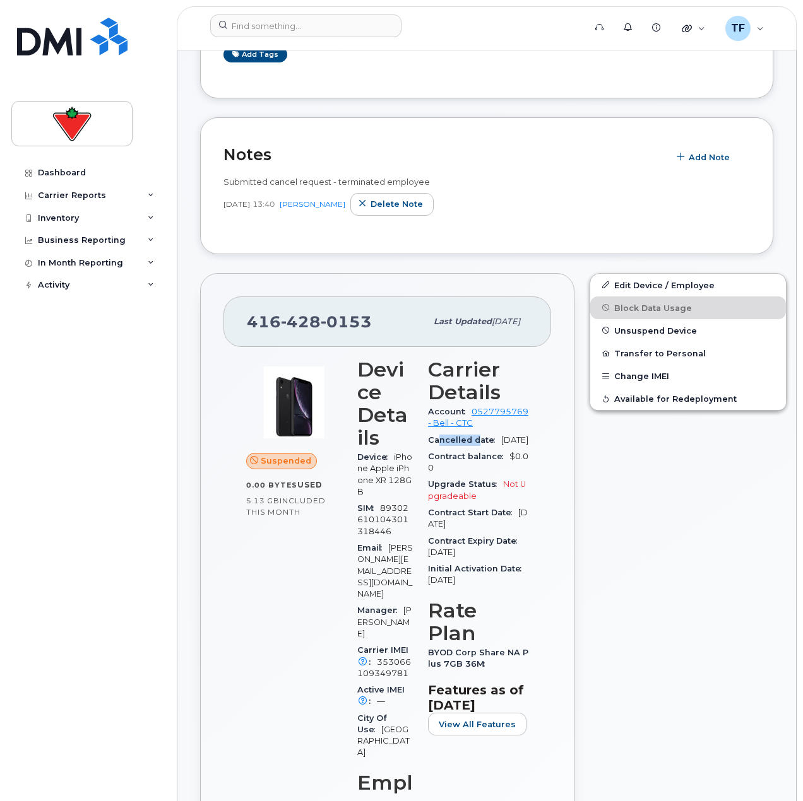
drag, startPoint x: 447, startPoint y: 445, endPoint x: 473, endPoint y: 456, distance: 27.4
click at [473, 449] on div "Cancelled date [DATE]" at bounding box center [478, 440] width 100 height 16
